Goal: Task Accomplishment & Management: Use online tool/utility

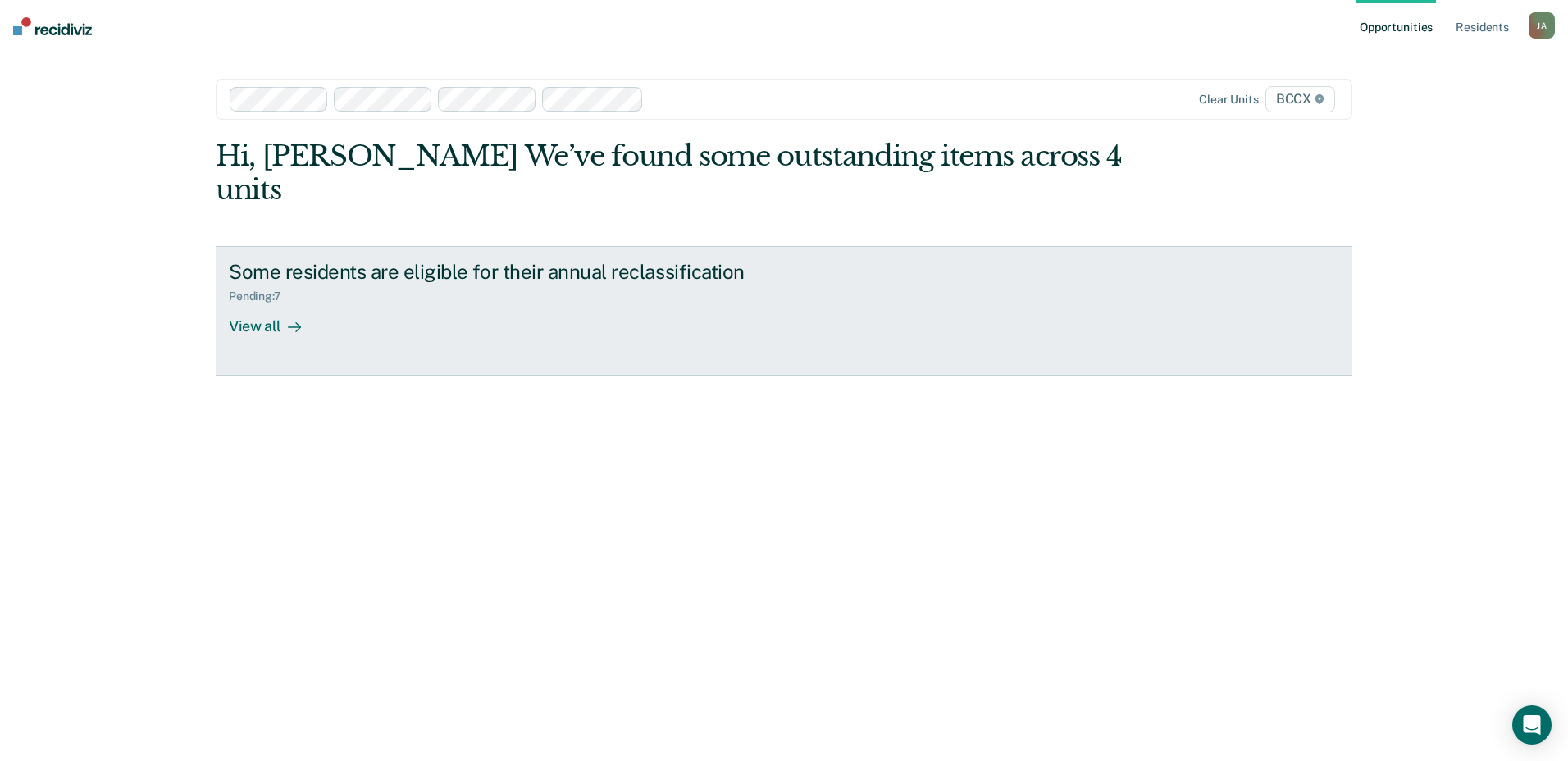
click at [258, 303] on div "View all" at bounding box center [275, 318] width 92 height 32
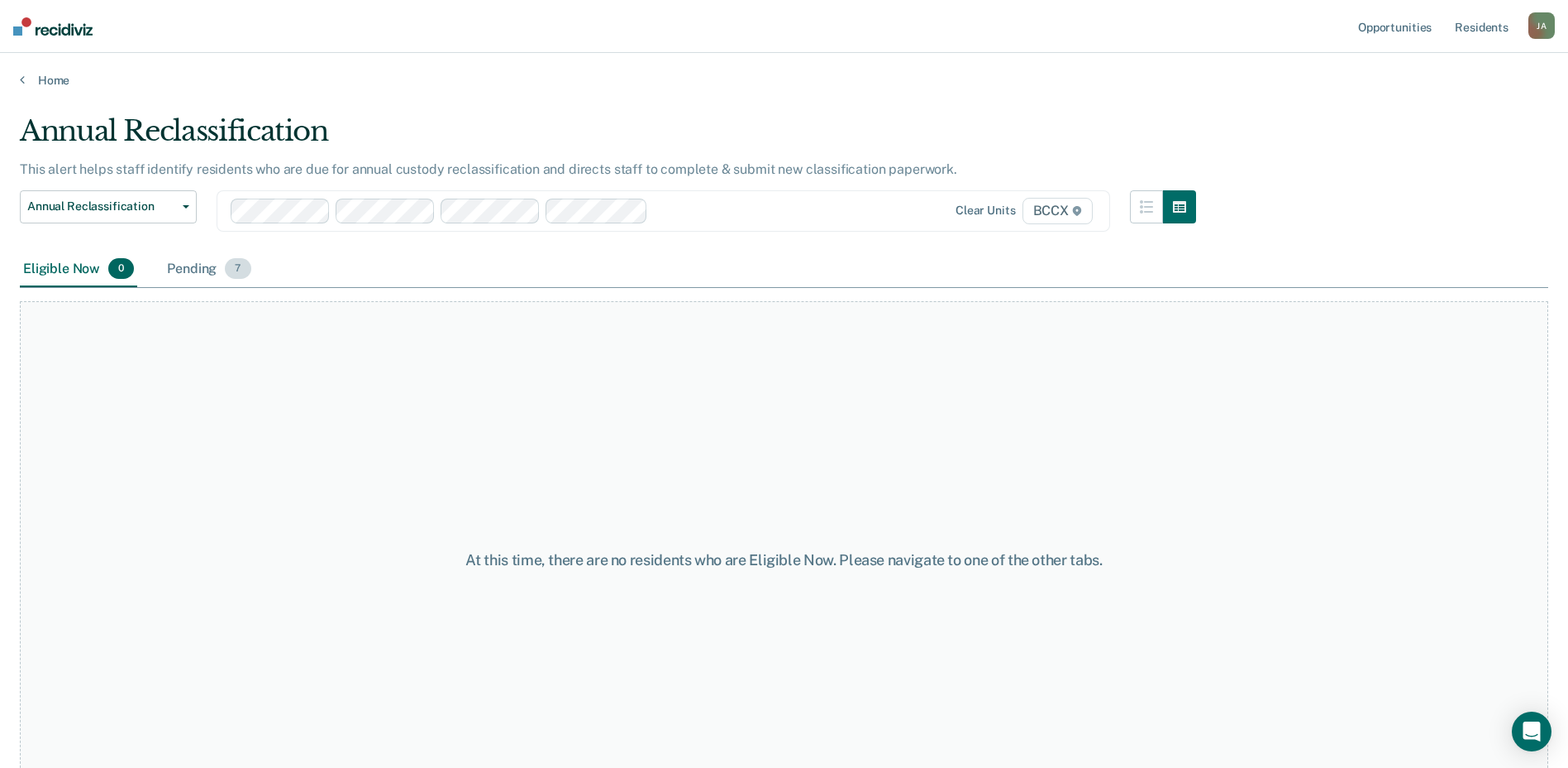
click at [186, 270] on div "Pending 7" at bounding box center [209, 269] width 90 height 36
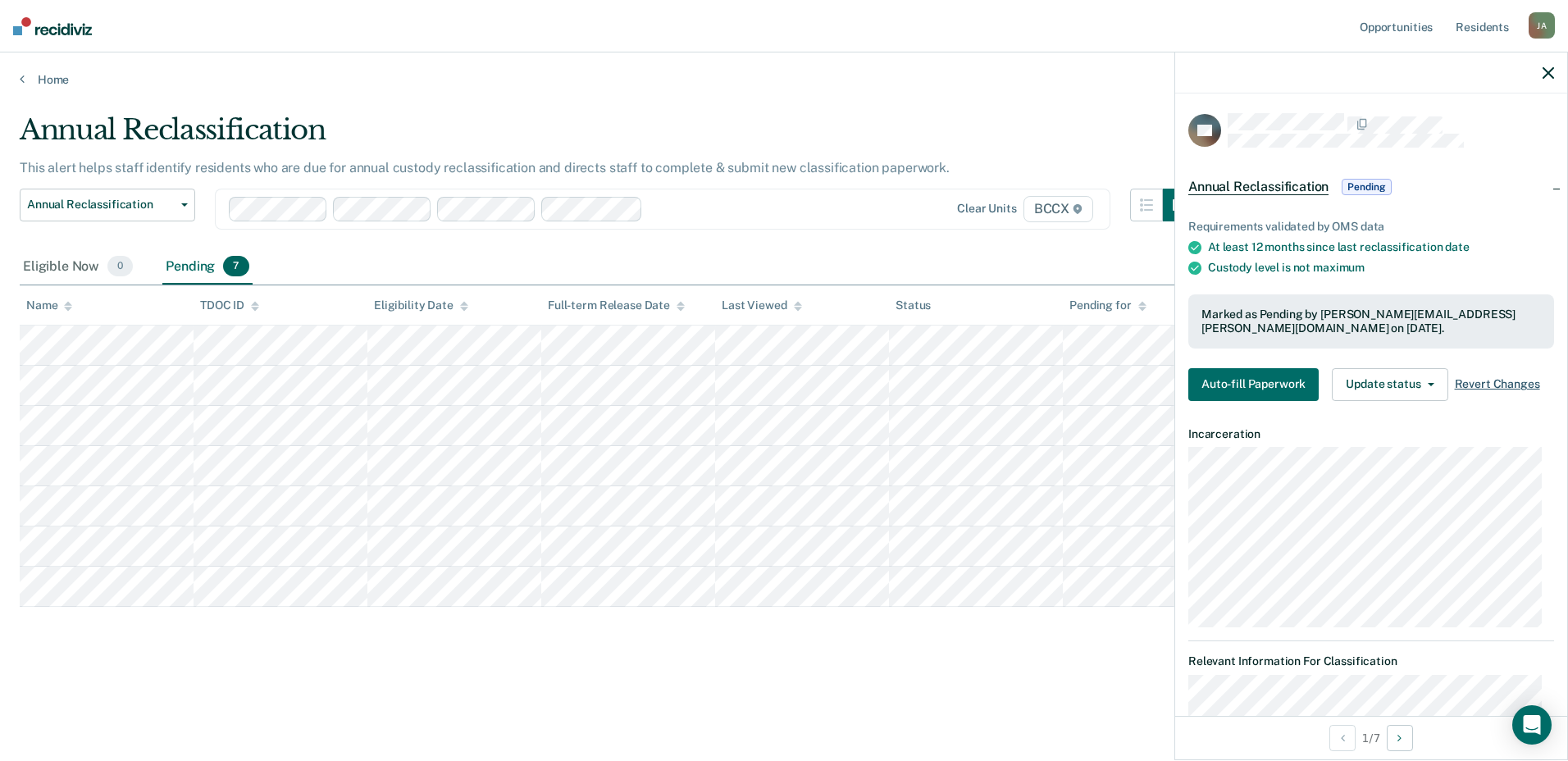
click at [1478, 384] on span "Revert Changes" at bounding box center [1497, 384] width 85 height 14
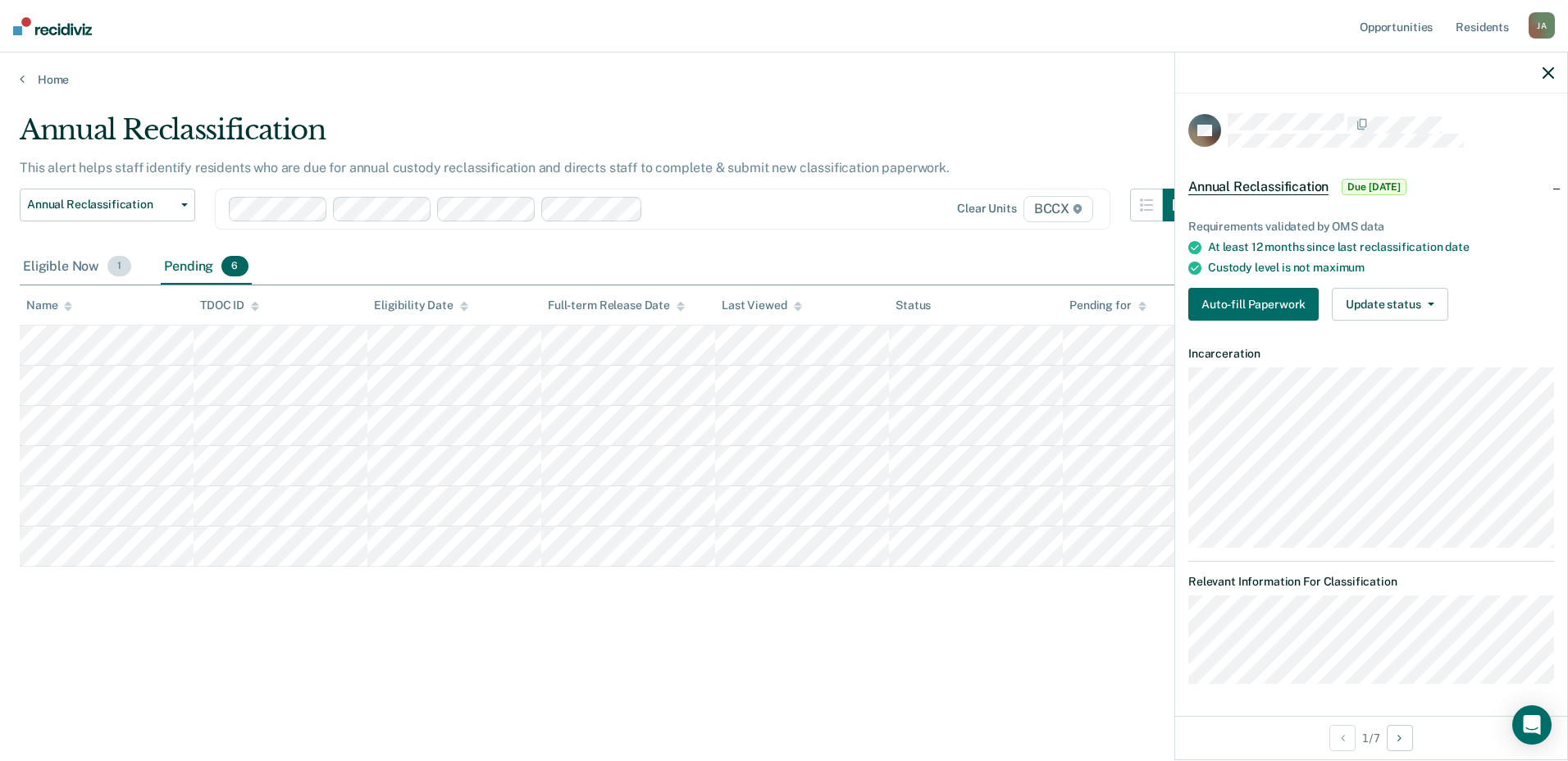
click at [41, 267] on div "Eligible Now 1" at bounding box center [77, 267] width 115 height 36
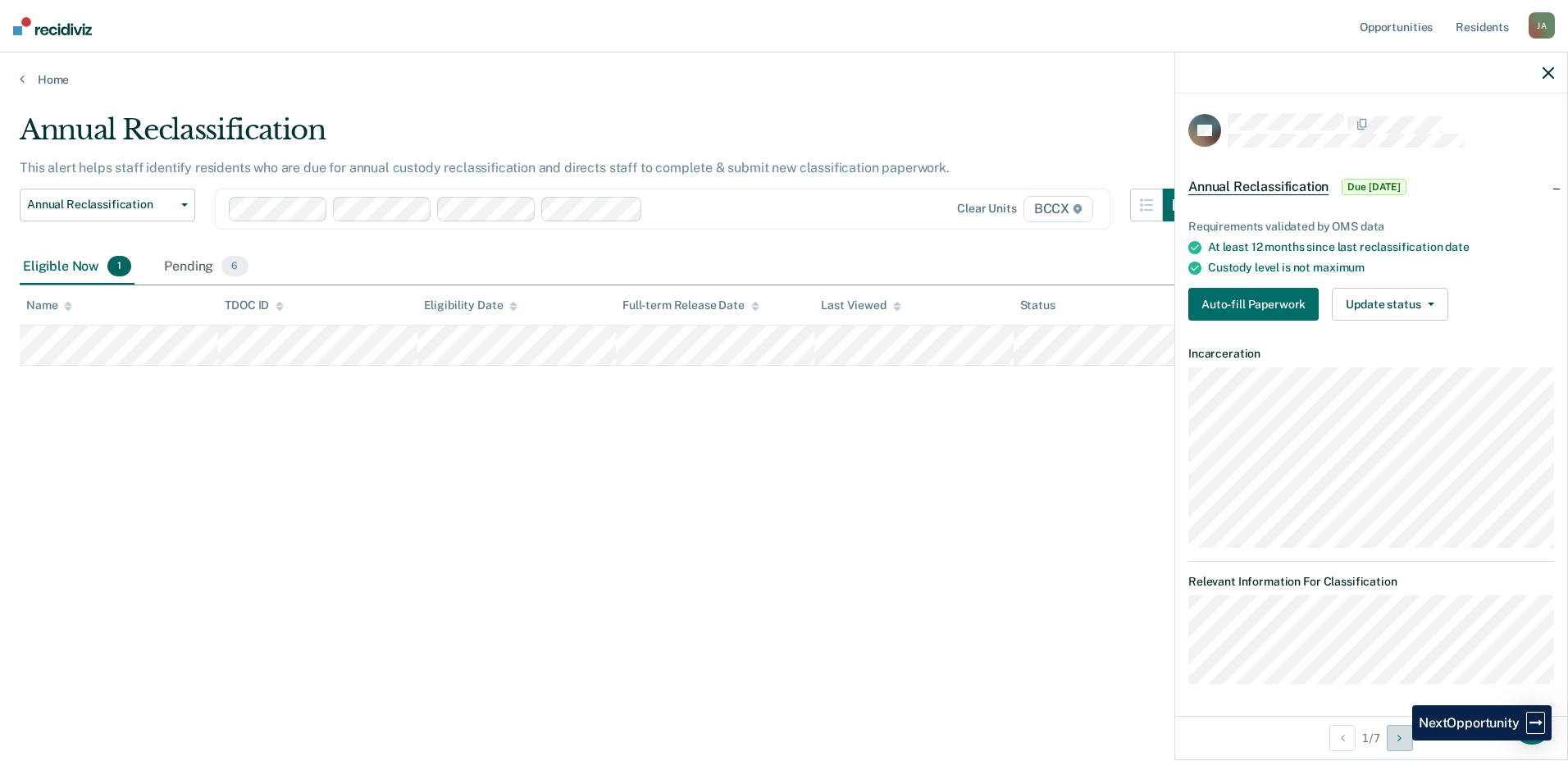
click at [1400, 740] on icon "Next Opportunity" at bounding box center [1399, 737] width 4 height 11
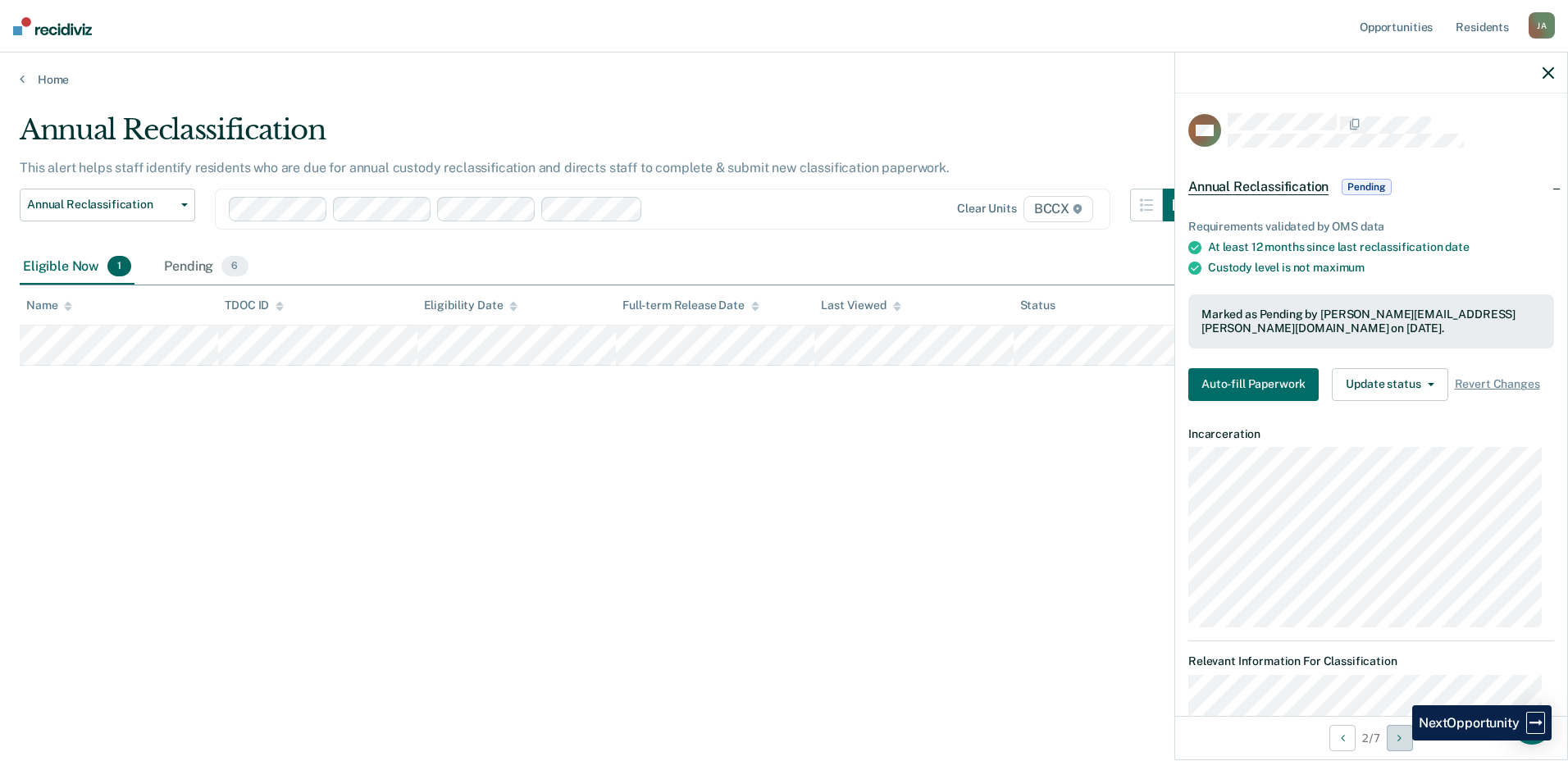
click at [1400, 740] on icon "Next Opportunity" at bounding box center [1399, 737] width 4 height 11
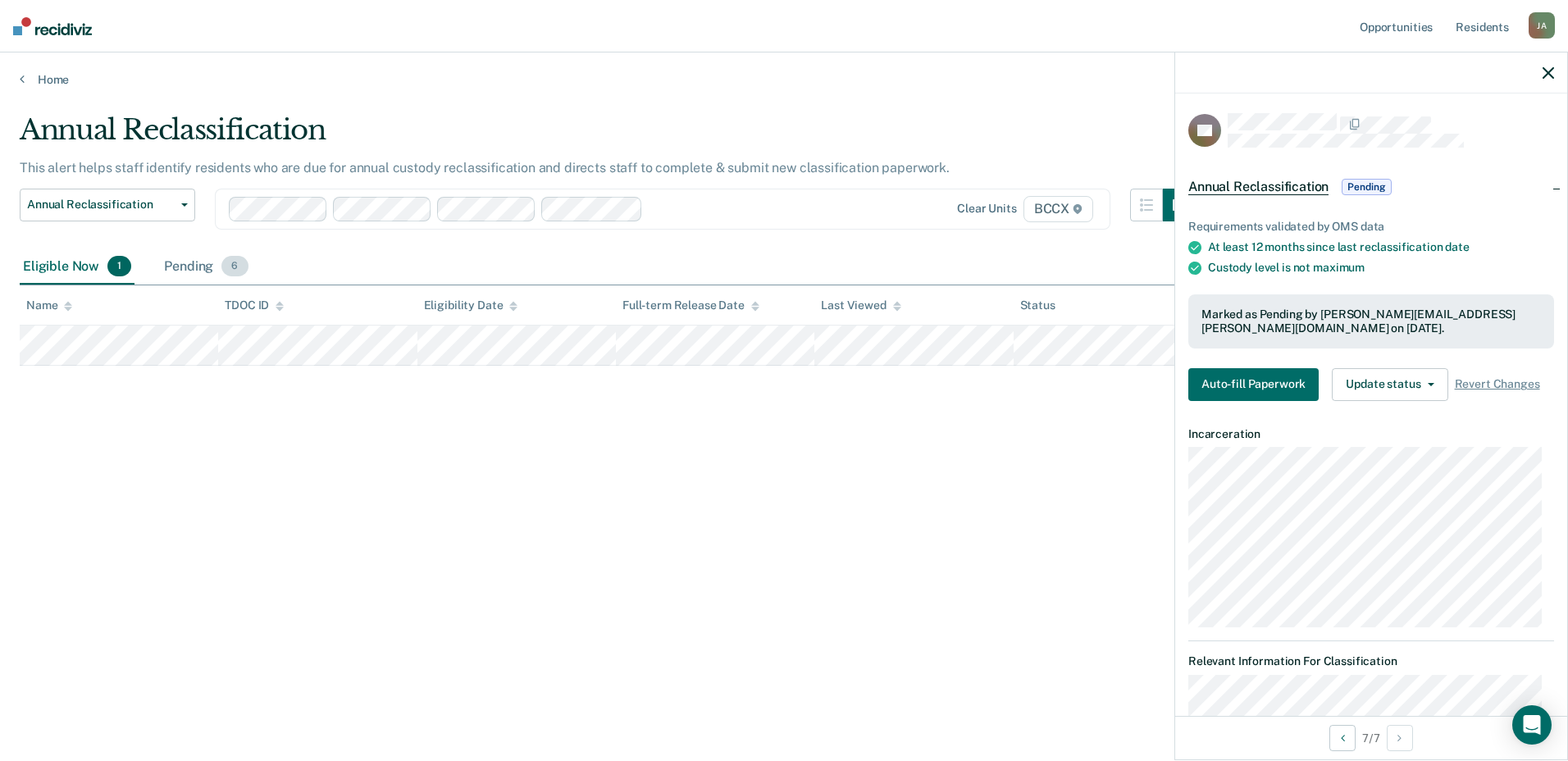
click at [188, 266] on div "Pending 6" at bounding box center [205, 267] width 90 height 36
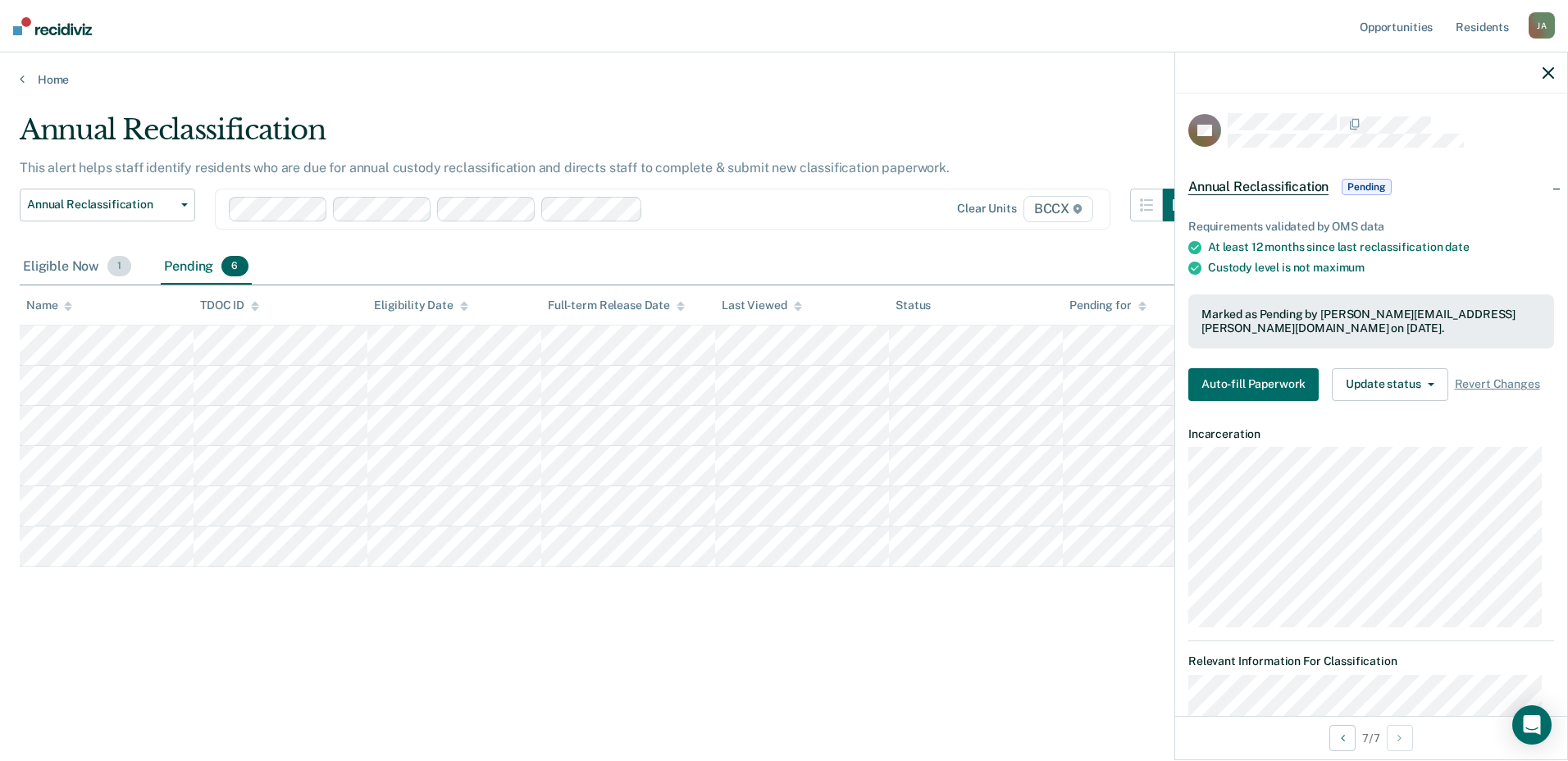
click at [66, 266] on div "Eligible Now 1" at bounding box center [77, 267] width 115 height 36
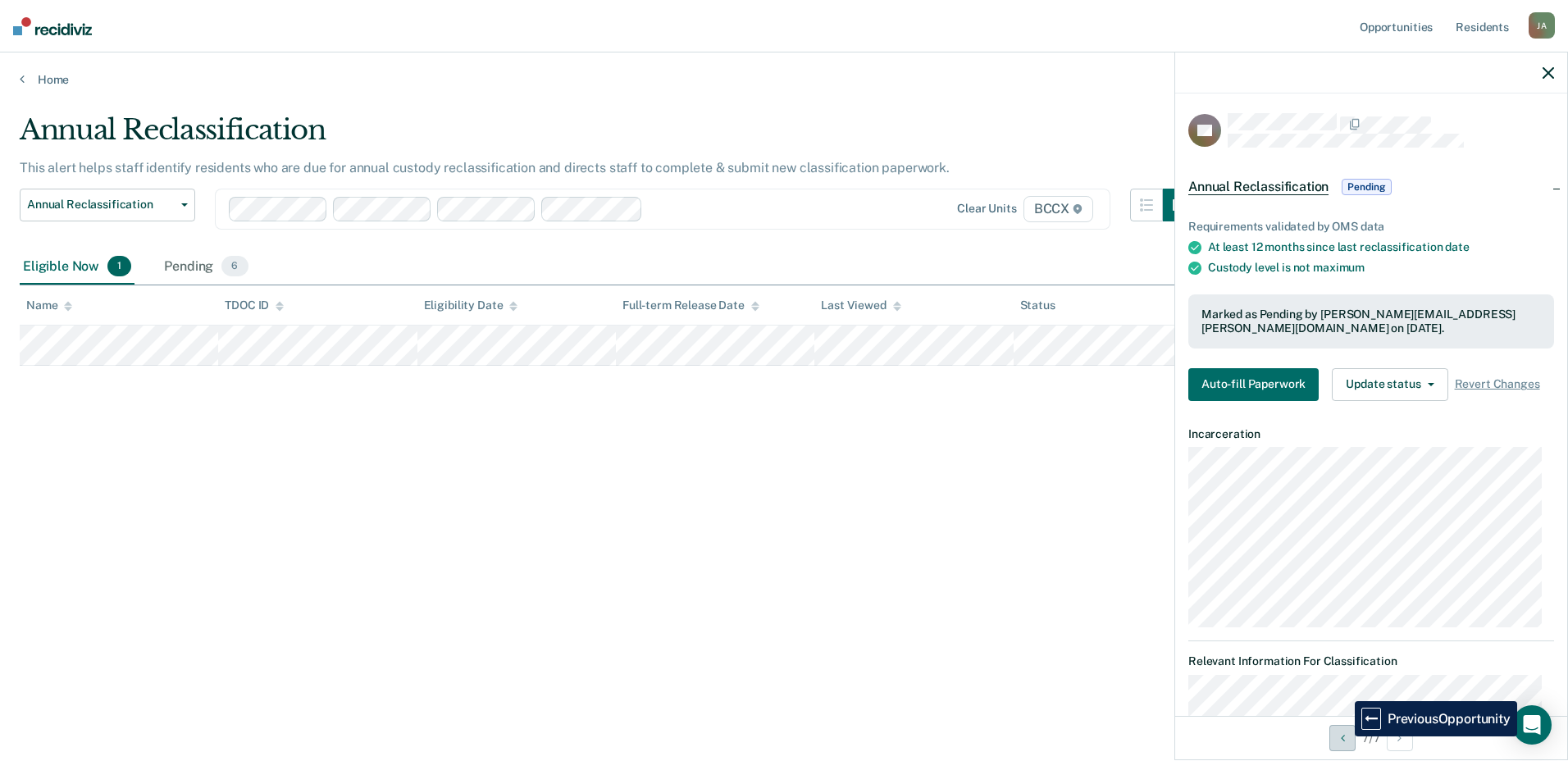
click at [1342, 736] on button "Previous Opportunity" at bounding box center [1342, 738] width 27 height 27
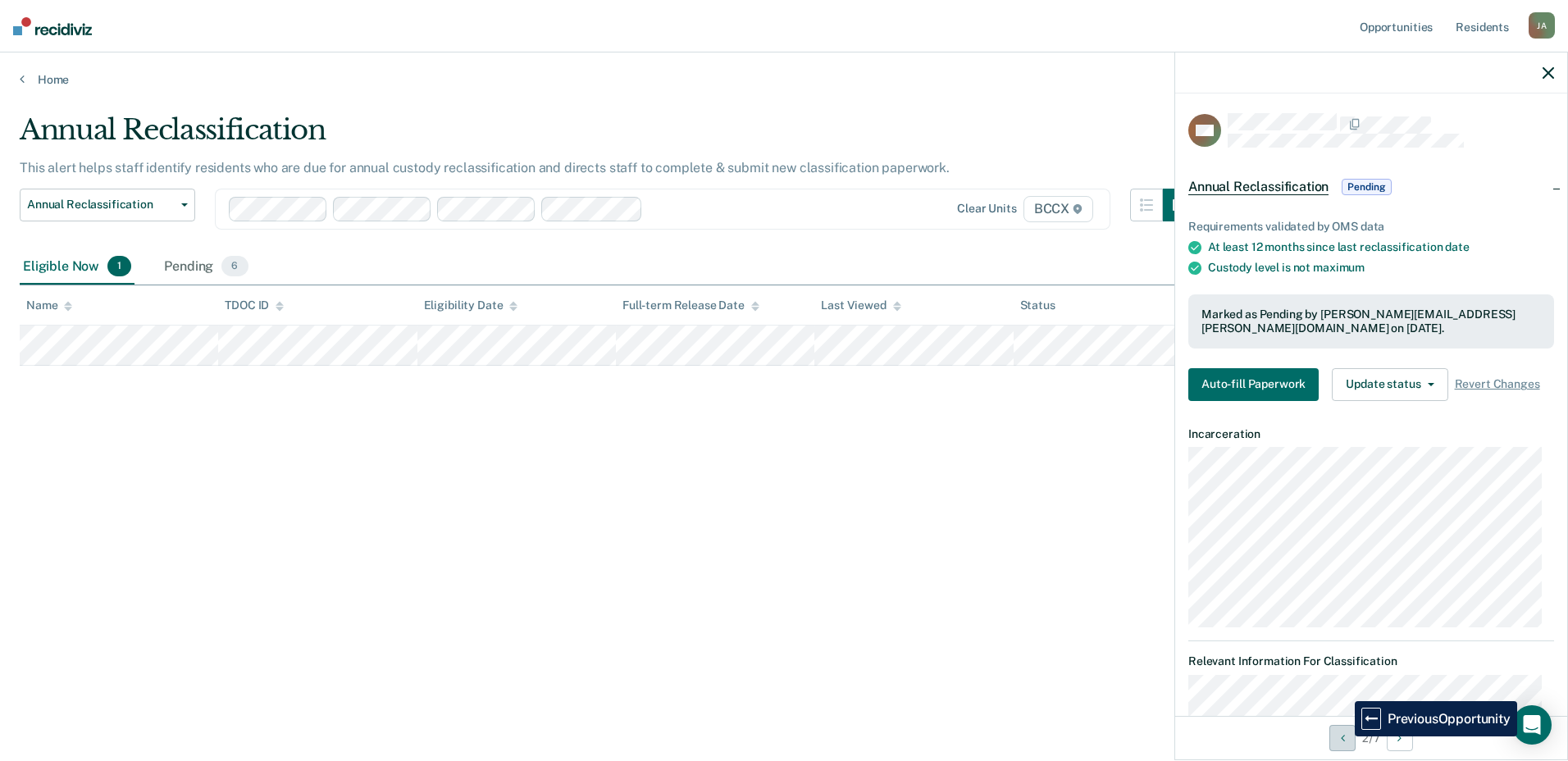
click at [1342, 736] on button "Previous Opportunity" at bounding box center [1342, 738] width 27 height 27
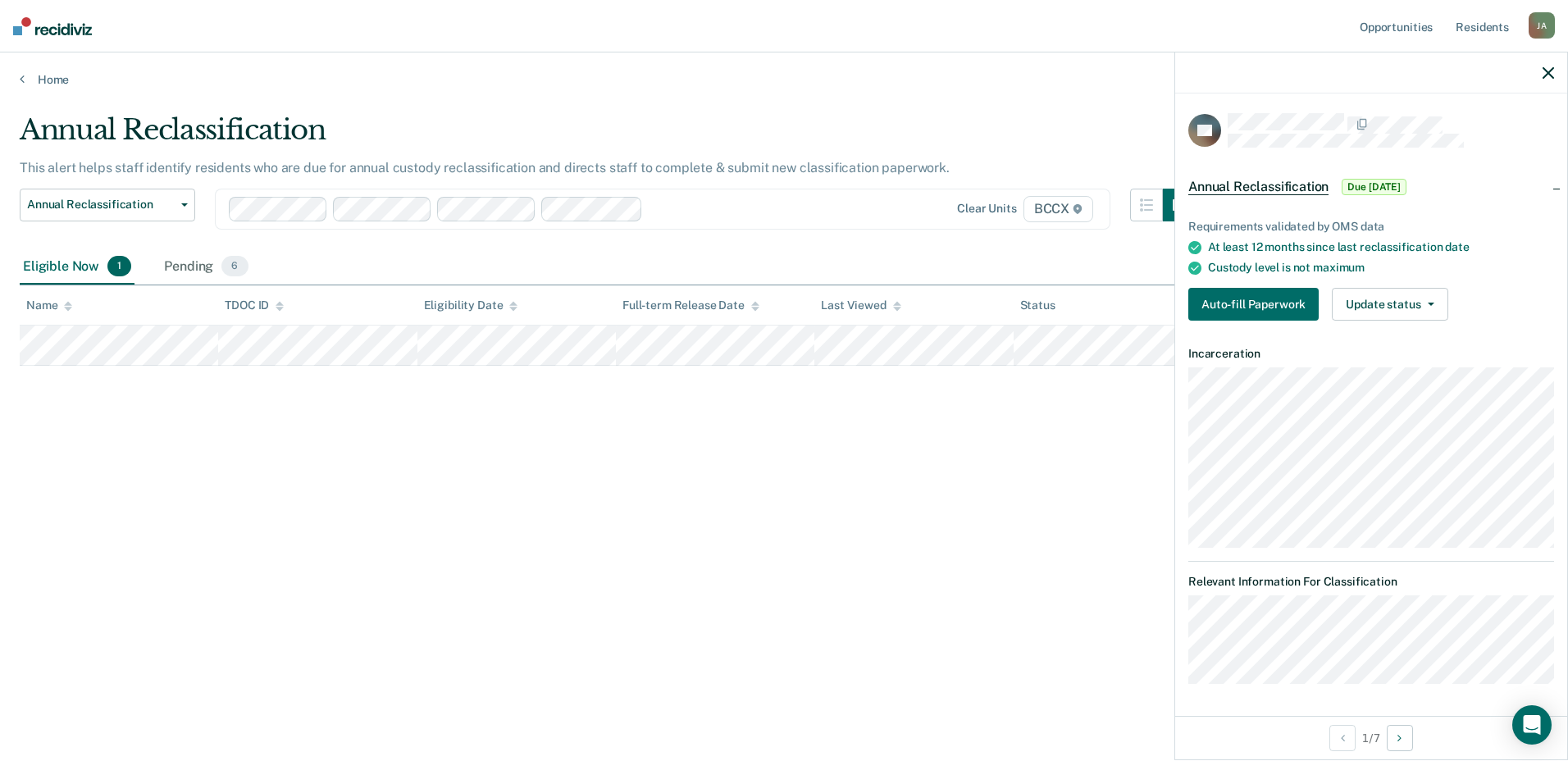
click at [986, 624] on div "Annual Reclassification This alert helps staff identify residents who are due f…" at bounding box center [784, 375] width 1529 height 524
click at [1300, 184] on span "Annual Reclassification" at bounding box center [1257, 186] width 140 height 16
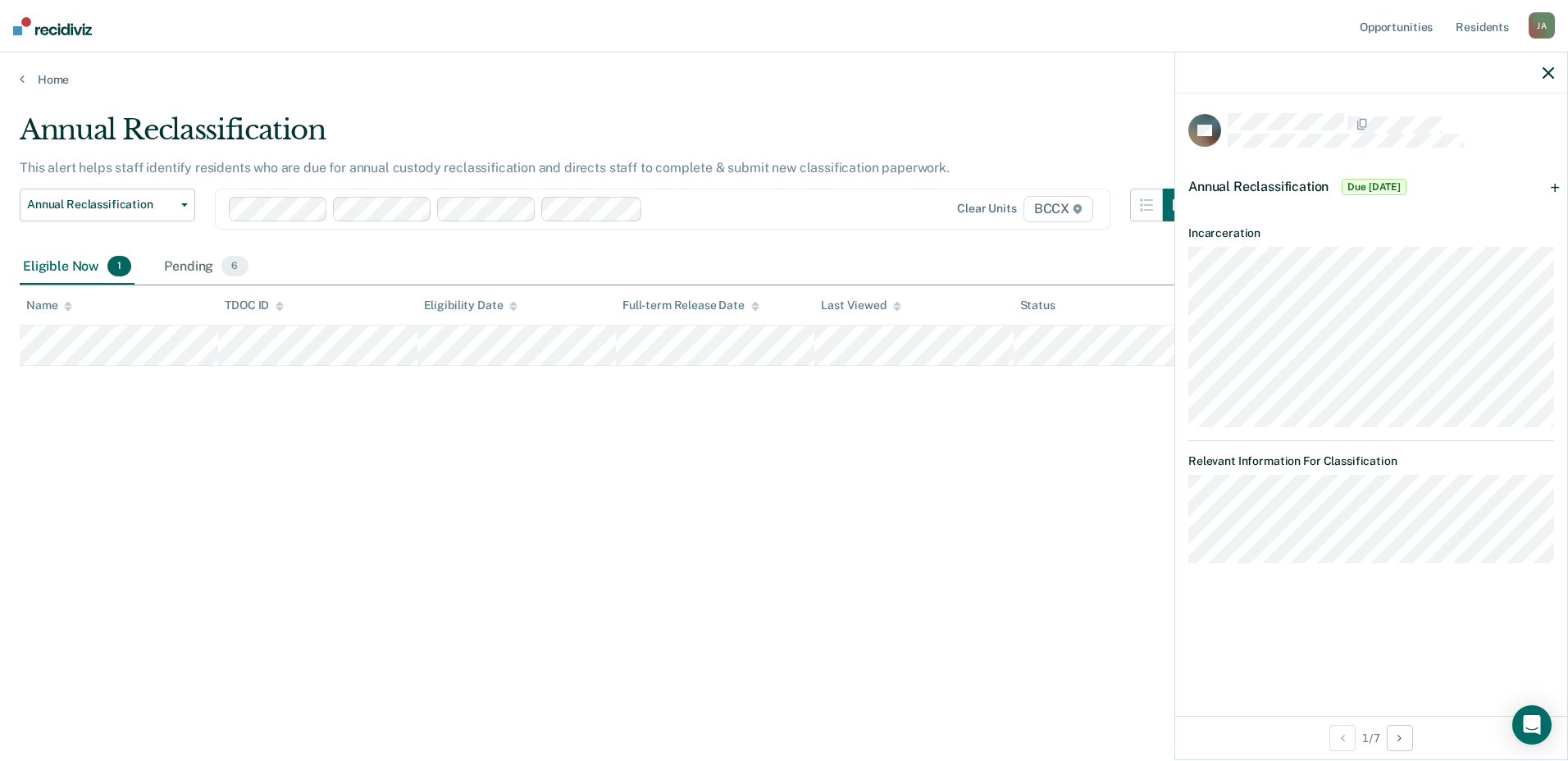
click at [1257, 187] on span "Annual Reclassification" at bounding box center [1257, 186] width 140 height 15
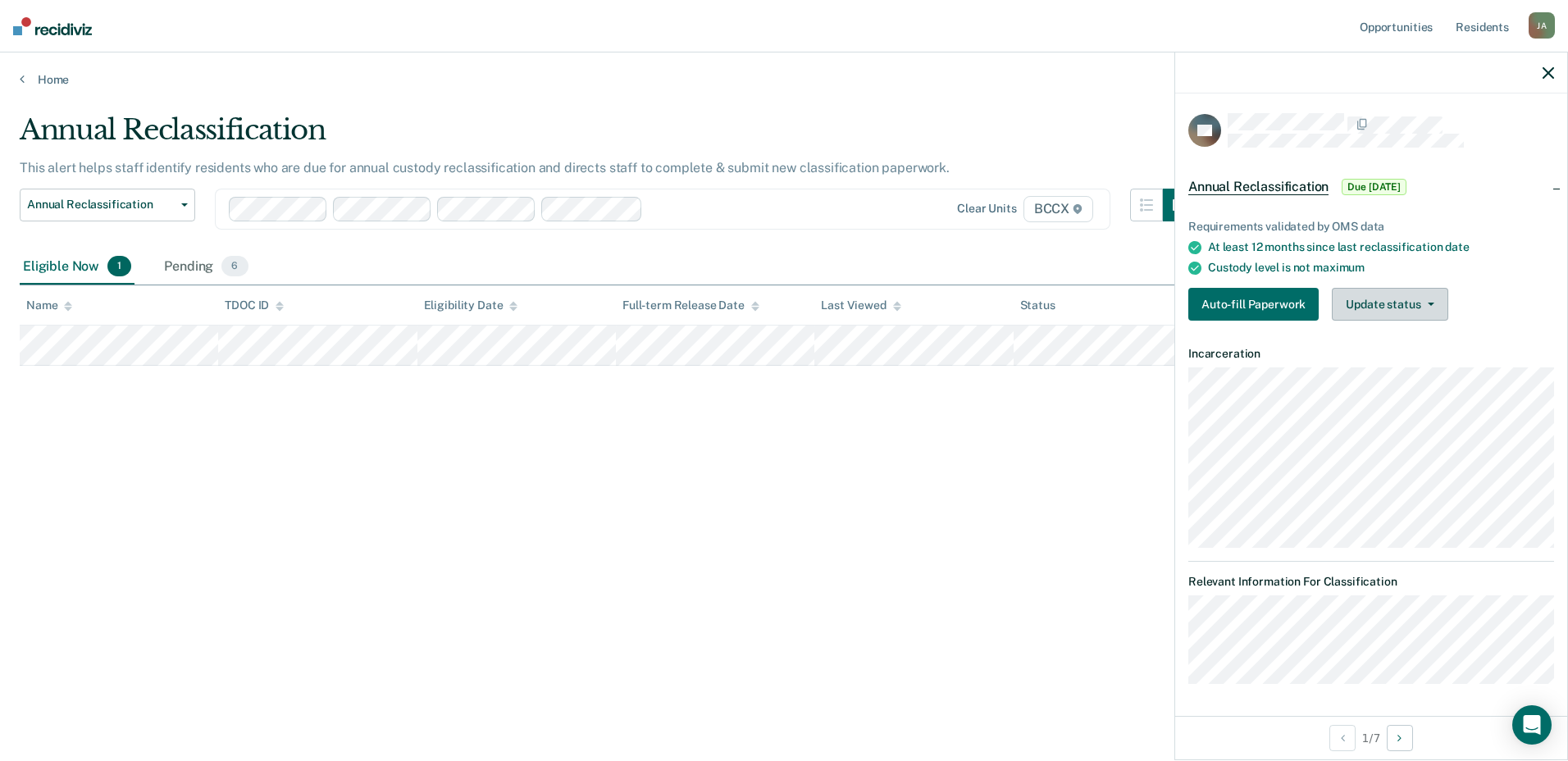
click at [1432, 309] on button "Update status" at bounding box center [1389, 304] width 116 height 33
click at [1272, 327] on div "Requirements validated by OMS data At least 12 months since last reclassificati…" at bounding box center [1371, 263] width 392 height 140
